Goal: Task Accomplishment & Management: Manage account settings

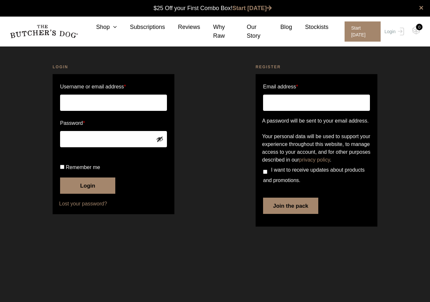
click at [125, 111] on p "Username or email address *" at bounding box center [113, 96] width 109 height 31
click at [131, 103] on input "Username or email address *" at bounding box center [113, 102] width 107 height 16
drag, startPoint x: 129, startPoint y: 106, endPoint x: 127, endPoint y: 112, distance: 5.9
click at [129, 107] on input "Username or email address *" at bounding box center [113, 102] width 107 height 16
type input "[EMAIL_ADDRESS][DOMAIN_NAME]"
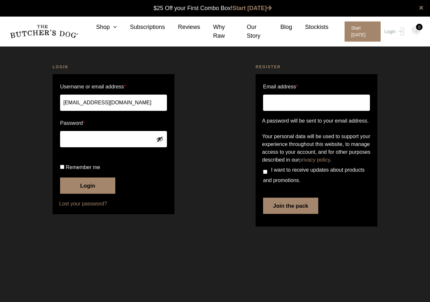
click at [100, 193] on button "Login" at bounding box center [87, 185] width 55 height 16
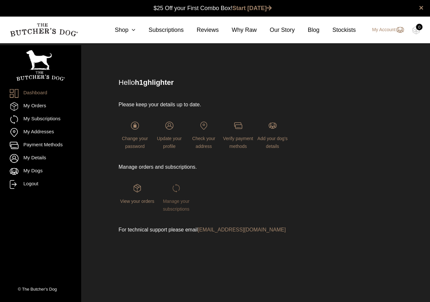
click at [179, 208] on span "Manage your subscriptions" at bounding box center [176, 204] width 27 height 13
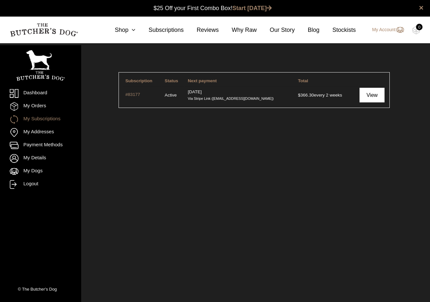
click at [376, 98] on link "View" at bounding box center [371, 95] width 25 height 15
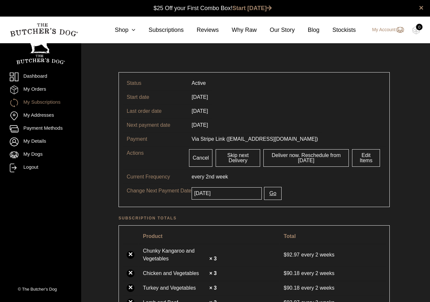
scroll to position [0, 0]
click at [238, 195] on input "2025-08-29" at bounding box center [227, 193] width 70 height 12
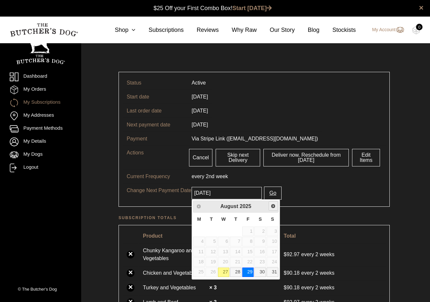
click at [273, 207] on span "Next" at bounding box center [272, 205] width 5 height 5
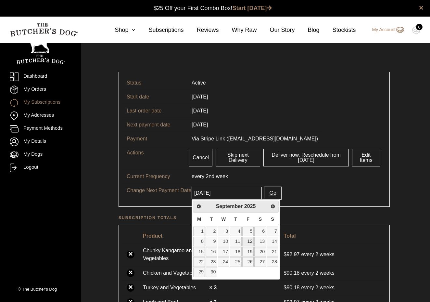
click at [250, 243] on link "12" at bounding box center [248, 240] width 12 height 9
type input "[DATE]"
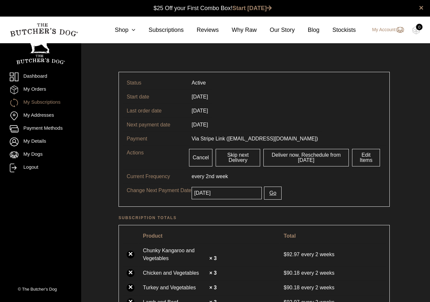
click at [272, 195] on button "Go" at bounding box center [272, 192] width 17 height 13
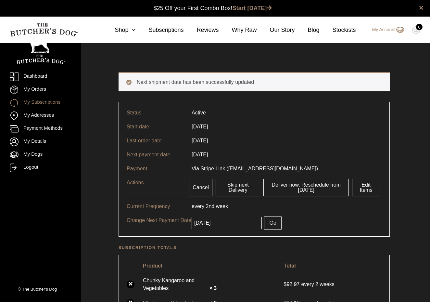
scroll to position [0, 0]
